Goal: Information Seeking & Learning: Learn about a topic

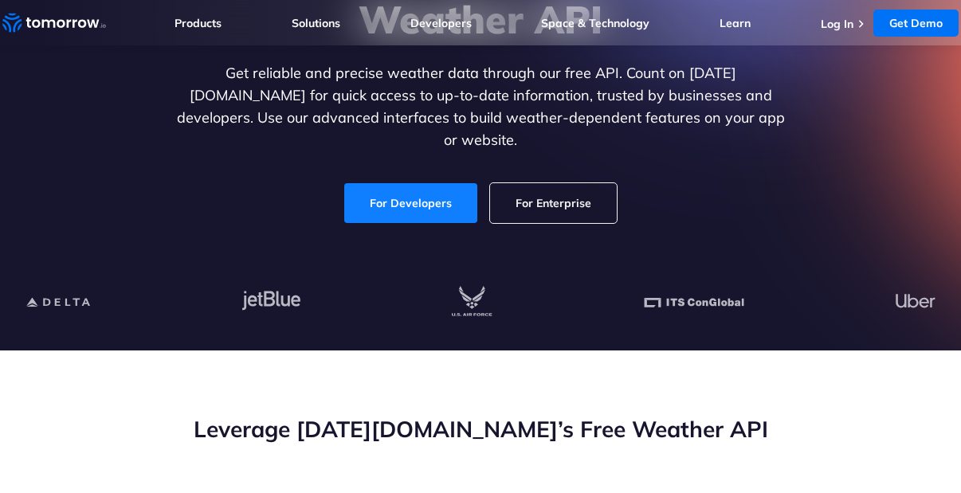
scroll to position [247, 0]
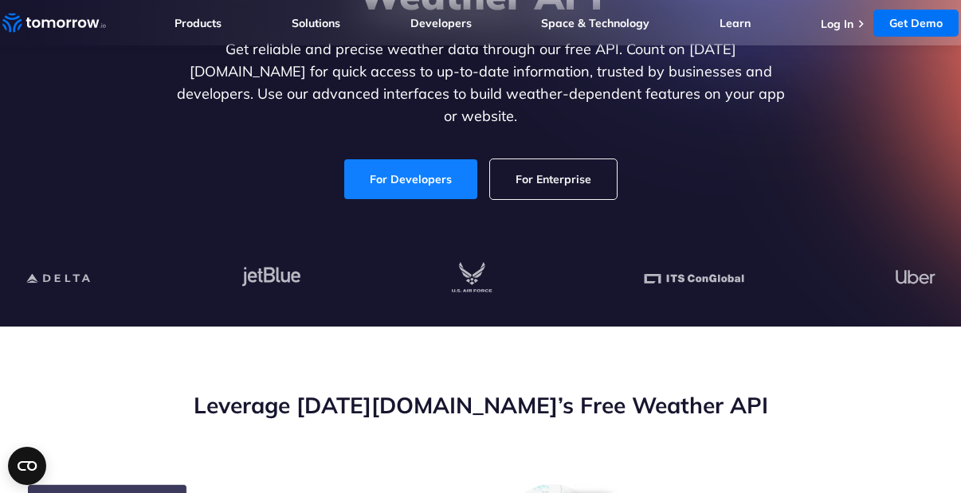
click at [412, 159] on link "For Developers" at bounding box center [410, 179] width 133 height 40
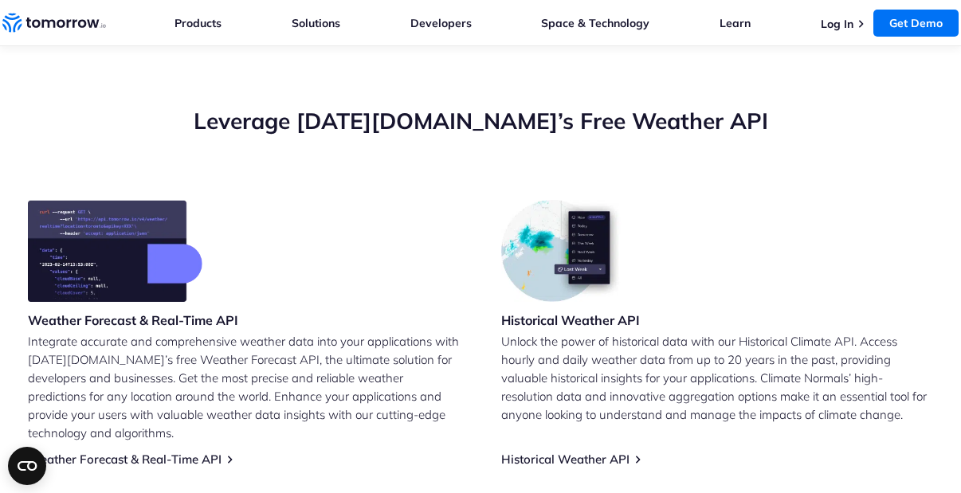
scroll to position [535, 0]
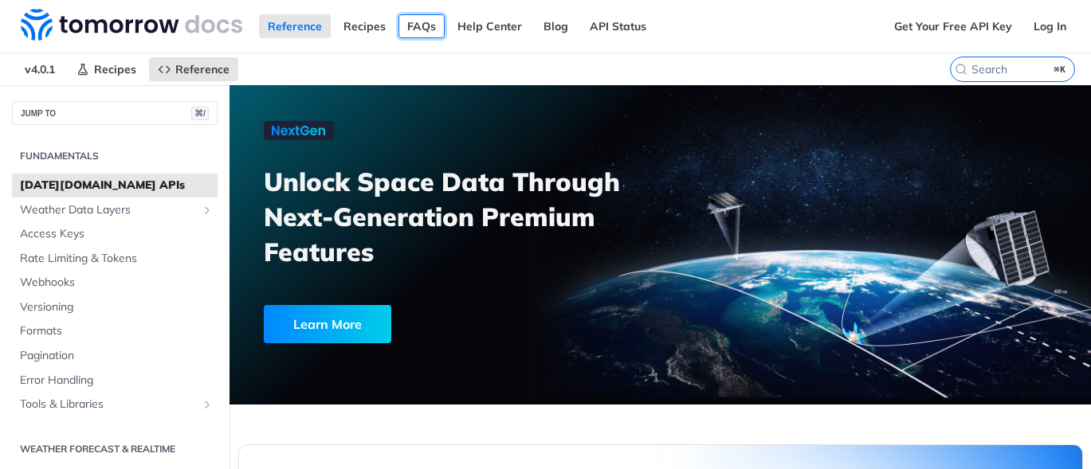
click at [410, 25] on link "FAQs" at bounding box center [422, 26] width 46 height 24
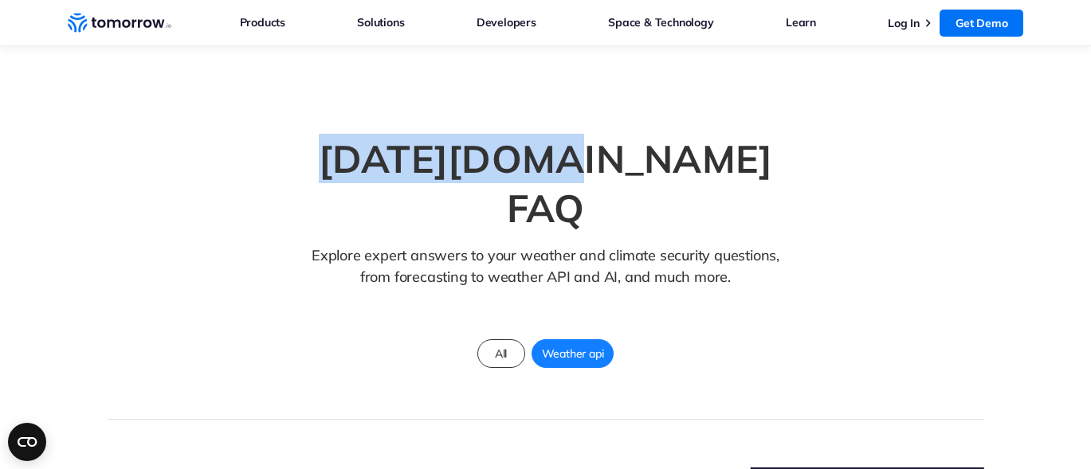
drag, startPoint x: 371, startPoint y: 156, endPoint x: 609, endPoint y: 149, distance: 238.4
click at [609, 149] on div "[DATE][DOMAIN_NAME] FAQ Explore expert answers to your weather and climate secu…" at bounding box center [546, 219] width 542 height 187
copy h1 "[DATE][DOMAIN_NAME]"
